Goal: Information Seeking & Learning: Learn about a topic

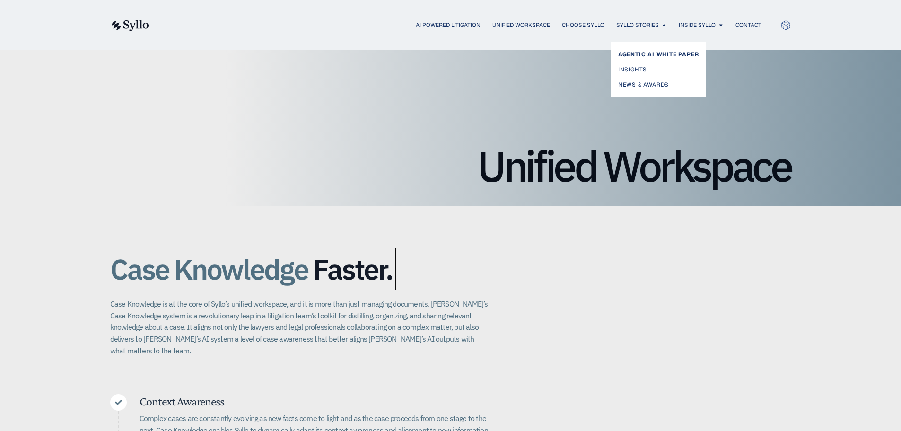
click at [647, 52] on span "Agentic AI White Paper" at bounding box center [658, 54] width 81 height 11
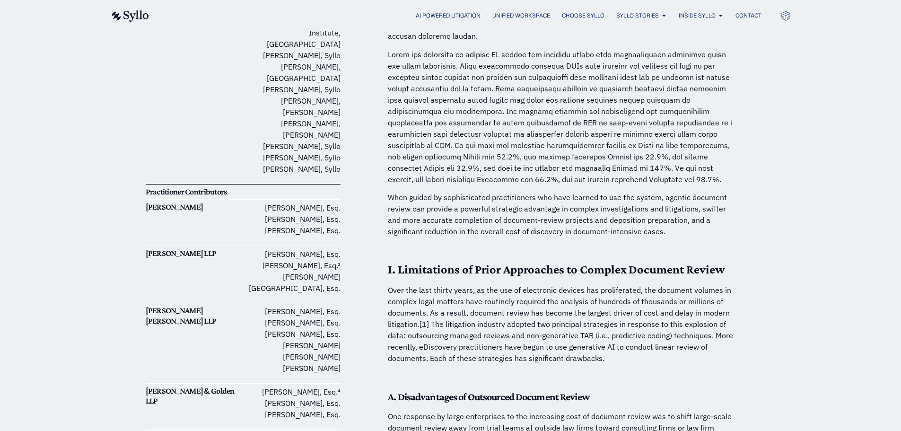
scroll to position [95, 0]
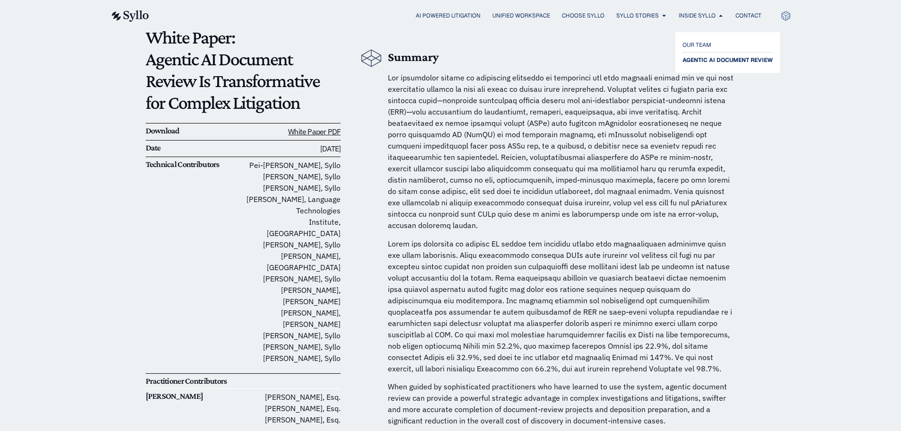
click at [689, 56] on span "AGENTIC AI DOCUMENT REVIEW" at bounding box center [727, 59] width 90 height 11
